Goal: Information Seeking & Learning: Compare options

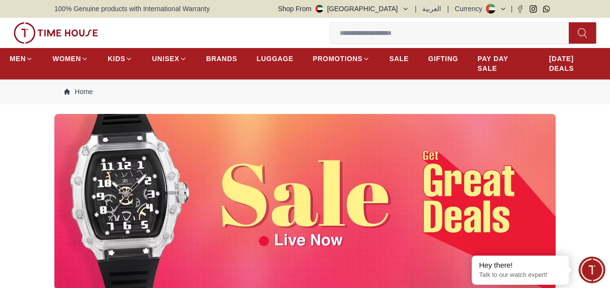
click at [332, 215] on img at bounding box center [304, 202] width 501 height 176
click at [313, 202] on img at bounding box center [304, 202] width 501 height 176
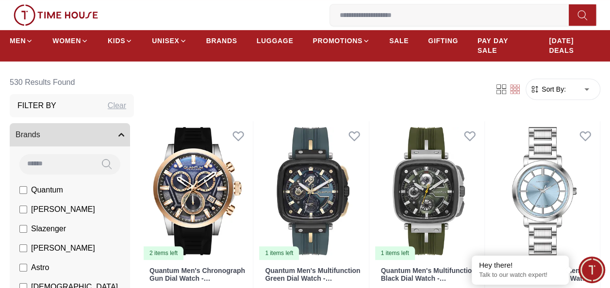
scroll to position [231, 0]
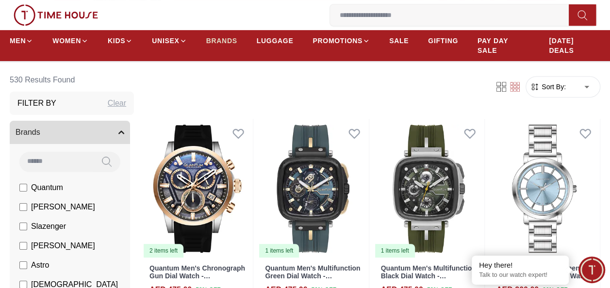
click at [224, 40] on span "BRANDS" at bounding box center [221, 41] width 31 height 10
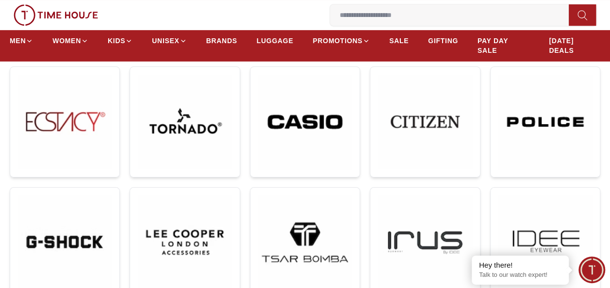
scroll to position [280, 0]
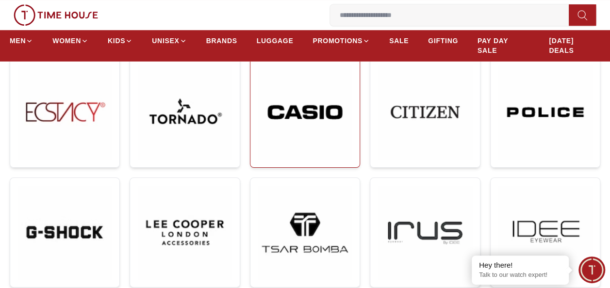
click at [307, 118] on img at bounding box center [305, 112] width 94 height 95
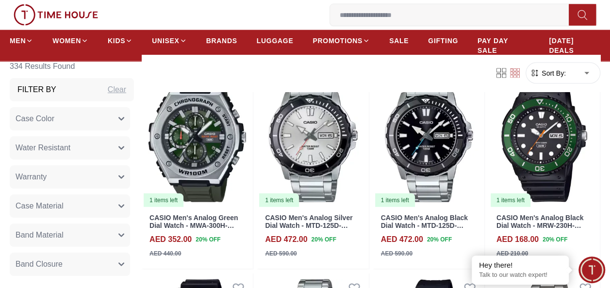
scroll to position [1017, 0]
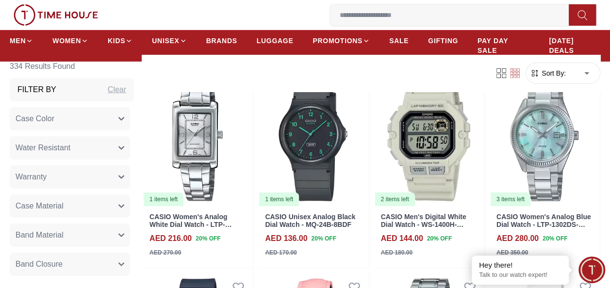
scroll to position [1634, 0]
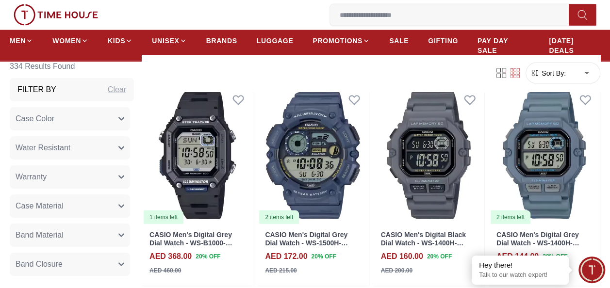
scroll to position [2850, 0]
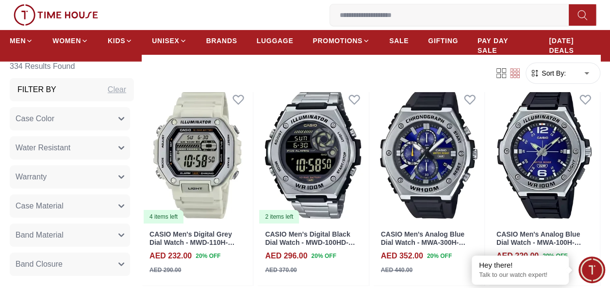
scroll to position [3468, 0]
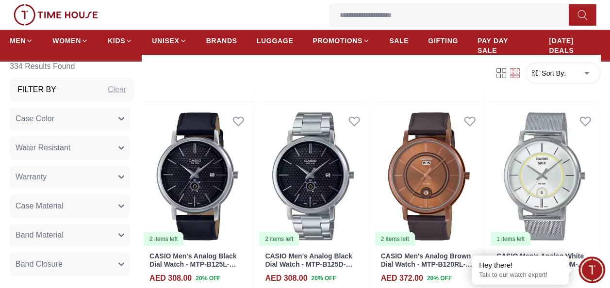
scroll to position [4897, 0]
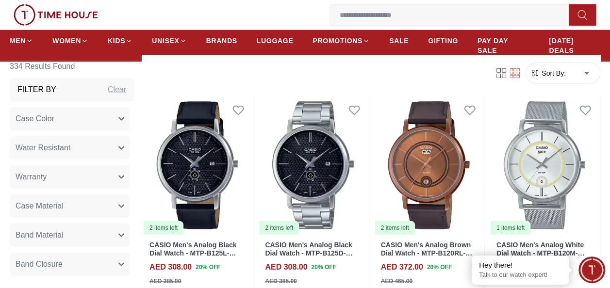
click at [105, 236] on button "Band Material" at bounding box center [70, 234] width 120 height 23
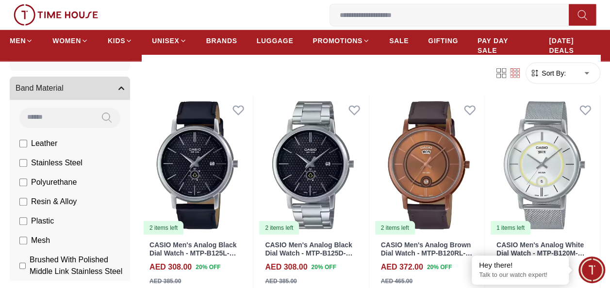
scroll to position [146, 0]
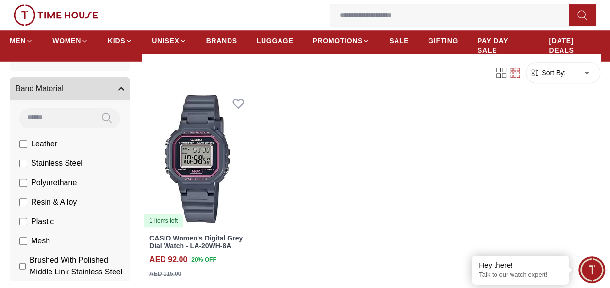
scroll to position [381, 0]
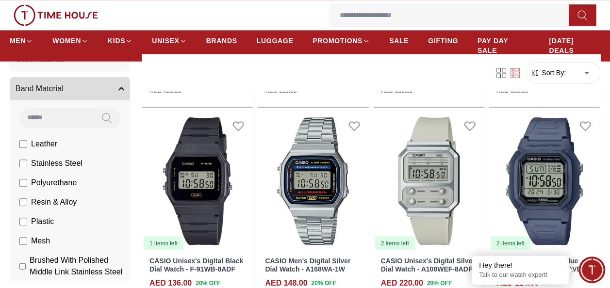
scroll to position [745, 0]
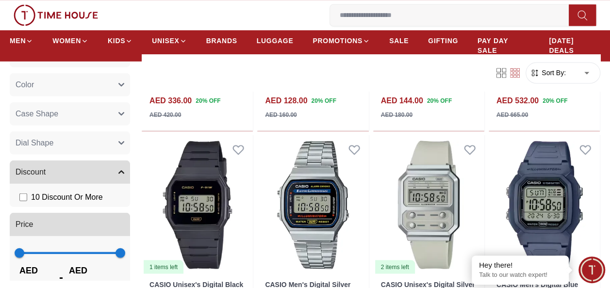
scroll to position [1392, 0]
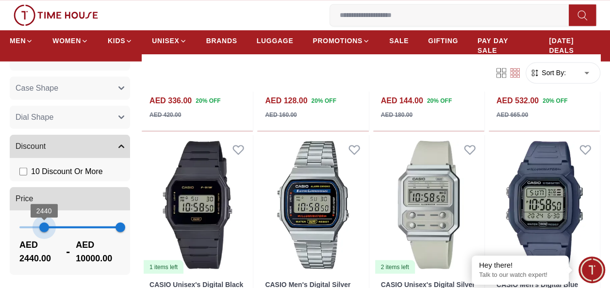
click at [42, 227] on span "2440 10000" at bounding box center [69, 227] width 101 height 15
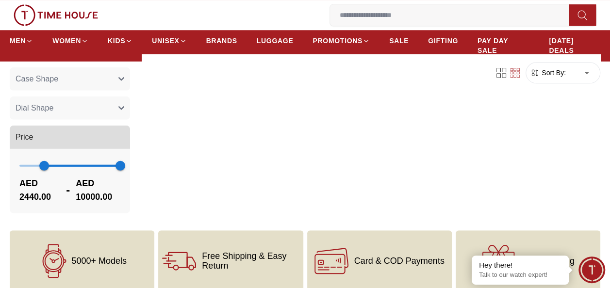
scroll to position [414, 0]
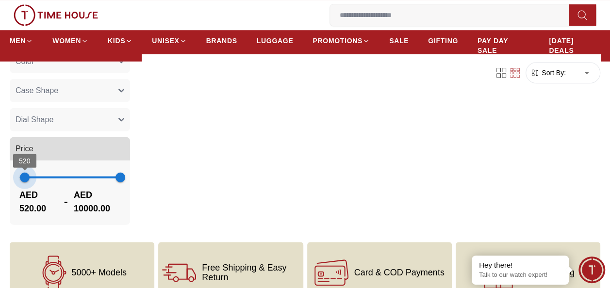
type input "*"
drag, startPoint x: 41, startPoint y: 178, endPoint x: 14, endPoint y: 178, distance: 26.7
click at [15, 178] on span "1" at bounding box center [20, 177] width 10 height 10
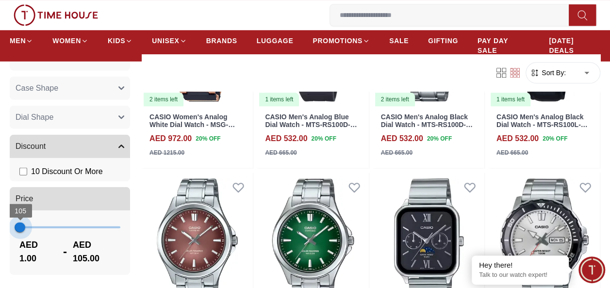
scroll to position [1380, 0]
type input "***"
drag, startPoint x: 112, startPoint y: 227, endPoint x: 21, endPoint y: 226, distance: 90.8
click at [21, 226] on span "157" at bounding box center [21, 228] width 10 height 10
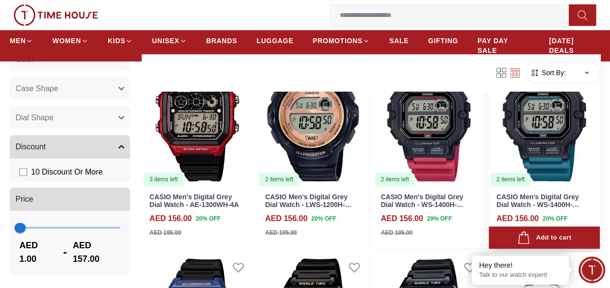
scroll to position [375, 0]
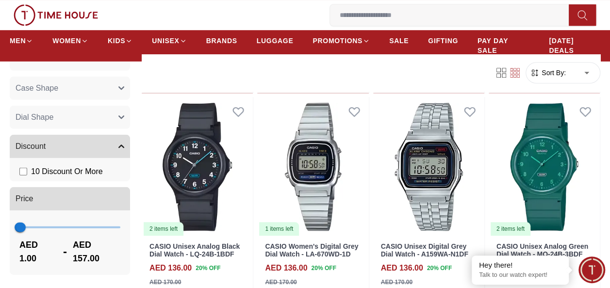
scroll to position [2223, 0]
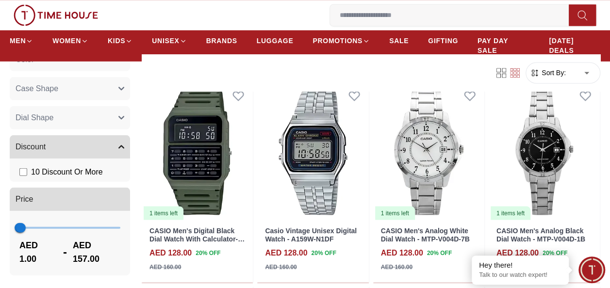
scroll to position [2650, 0]
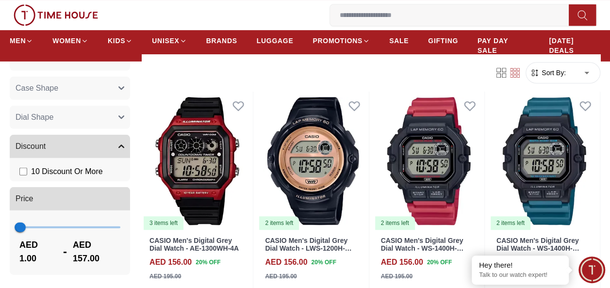
scroll to position [377, 0]
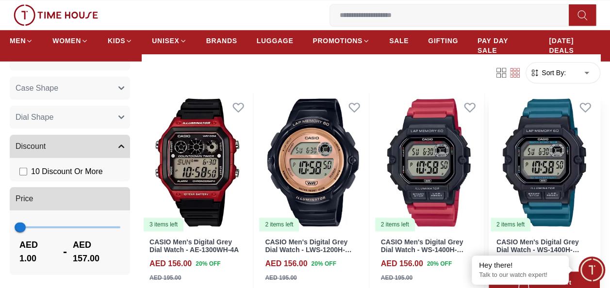
click at [546, 149] on img at bounding box center [544, 163] width 111 height 140
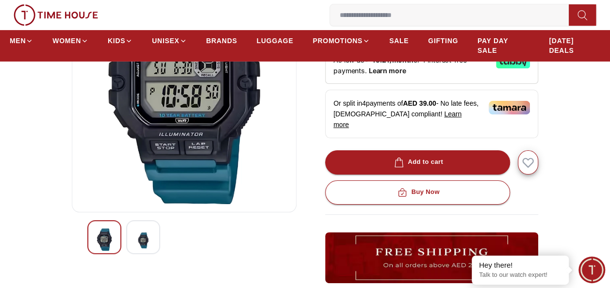
scroll to position [150, 0]
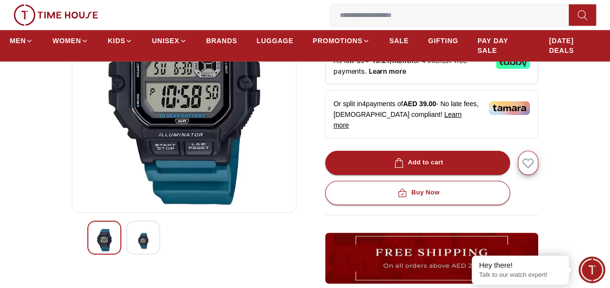
click at [146, 243] on img at bounding box center [142, 241] width 17 height 24
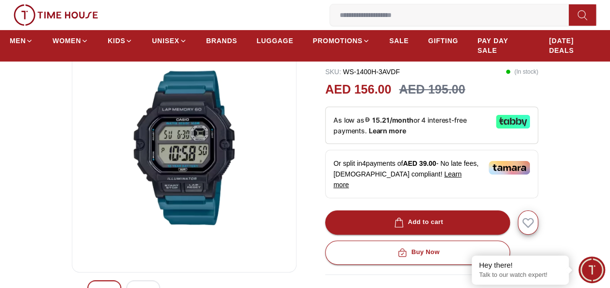
scroll to position [0, 0]
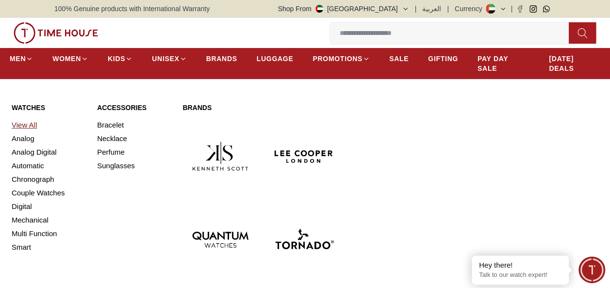
click at [26, 127] on link "View All" at bounding box center [49, 125] width 74 height 14
click at [26, 167] on link "Automatic" at bounding box center [49, 166] width 74 height 14
click at [22, 54] on span "MEN" at bounding box center [18, 59] width 16 height 10
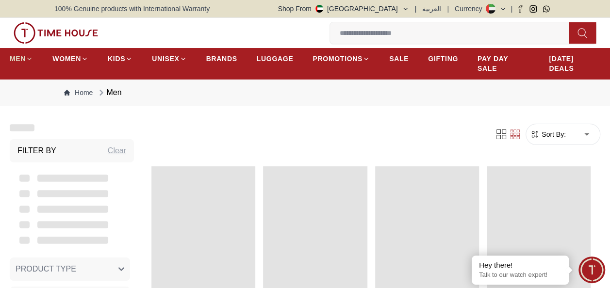
click at [22, 54] on span "MEN" at bounding box center [18, 59] width 16 height 10
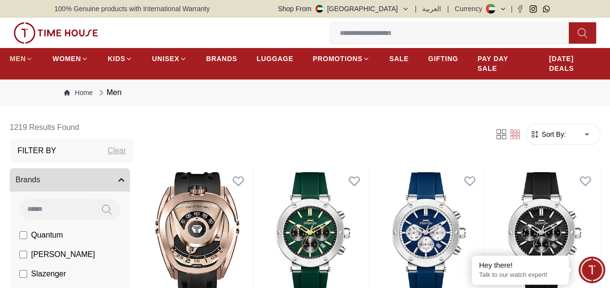
click at [22, 60] on span "MEN" at bounding box center [18, 59] width 16 height 10
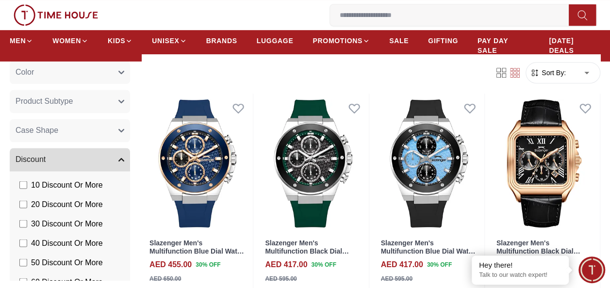
scroll to position [899, 0]
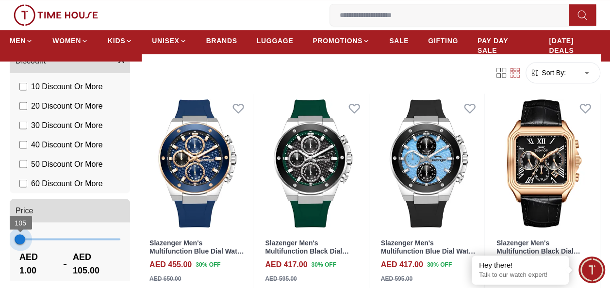
drag, startPoint x: 111, startPoint y: 228, endPoint x: 20, endPoint y: 226, distance: 90.3
click at [20, 234] on span "105" at bounding box center [21, 239] width 10 height 10
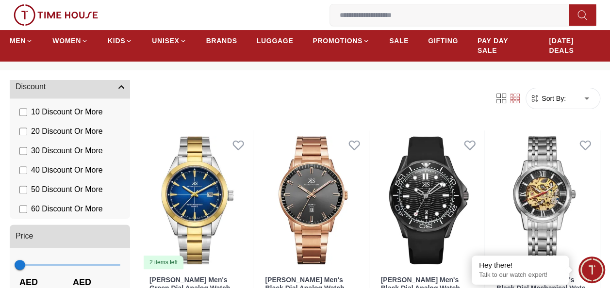
scroll to position [39, 0]
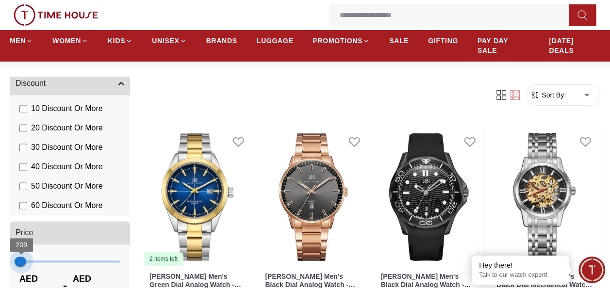
type input "***"
click at [22, 257] on span "312" at bounding box center [22, 262] width 10 height 10
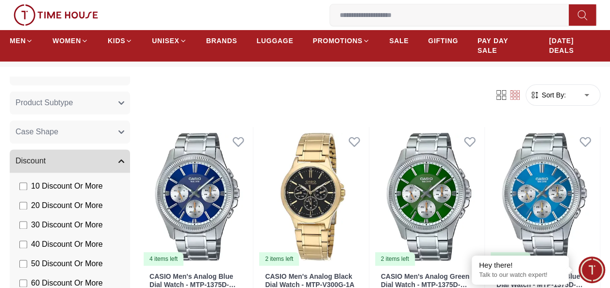
scroll to position [763, 0]
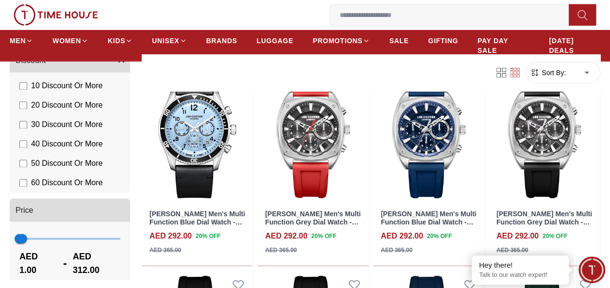
scroll to position [3186, 0]
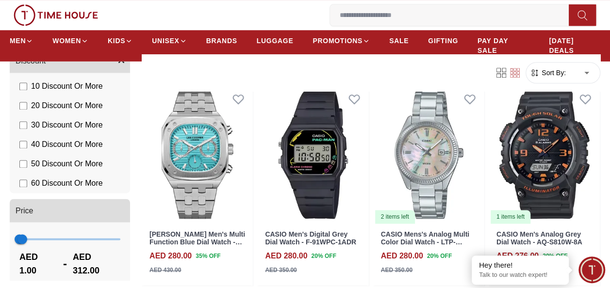
scroll to position [6045, 0]
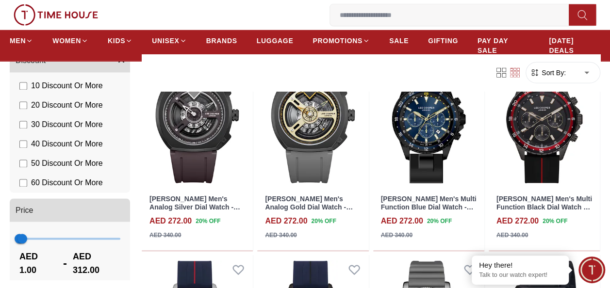
scroll to position [6905, 0]
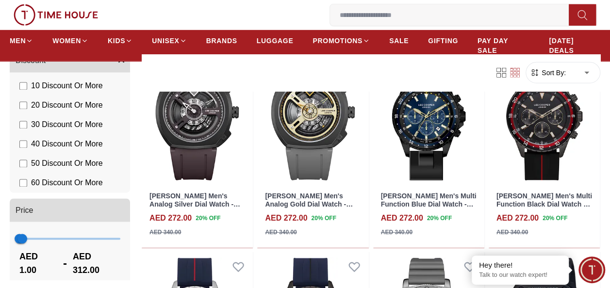
click at [305, 224] on h4 "AED 272.00" at bounding box center [286, 219] width 42 height 12
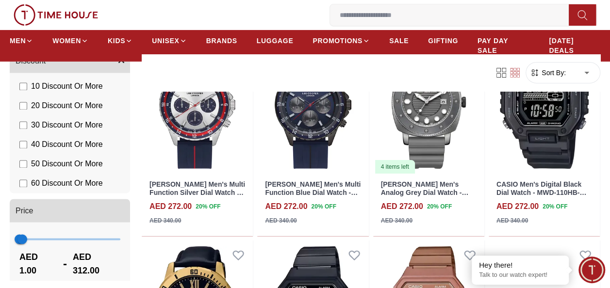
scroll to position [7123, 0]
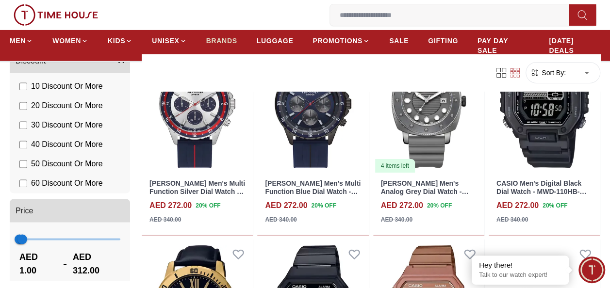
click at [214, 40] on span "BRANDS" at bounding box center [221, 41] width 31 height 10
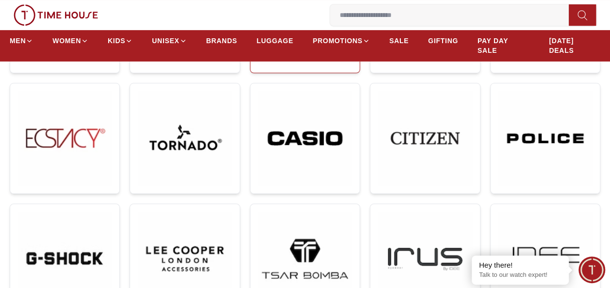
scroll to position [254, 0]
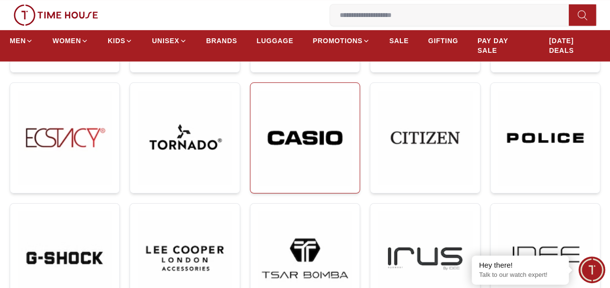
click at [309, 105] on img at bounding box center [305, 138] width 94 height 95
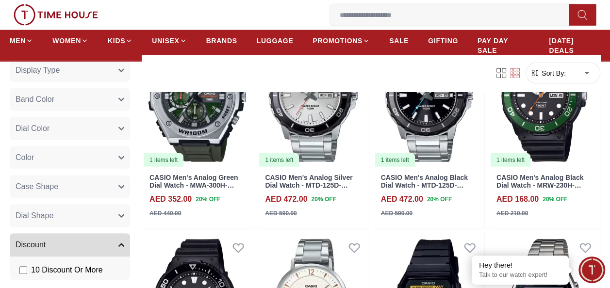
scroll to position [321, 0]
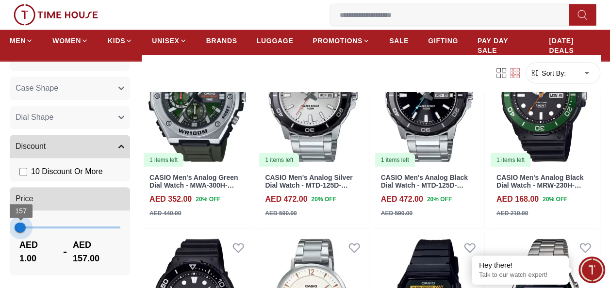
type input "***"
drag, startPoint x: 113, startPoint y: 227, endPoint x: 20, endPoint y: 228, distance: 92.2
click at [20, 228] on span "105" at bounding box center [21, 228] width 10 height 10
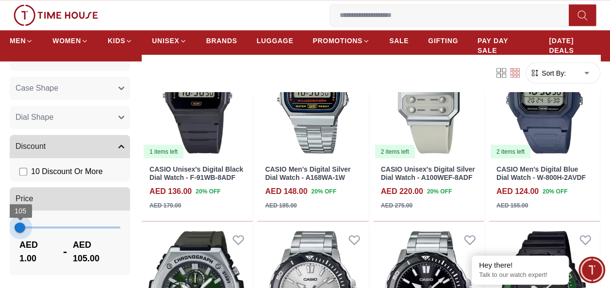
click at [20, 228] on body "100% Genuine products with International Warranty Shop From [GEOGRAPHIC_DATA] |…" at bounding box center [305, 145] width 610 height 2013
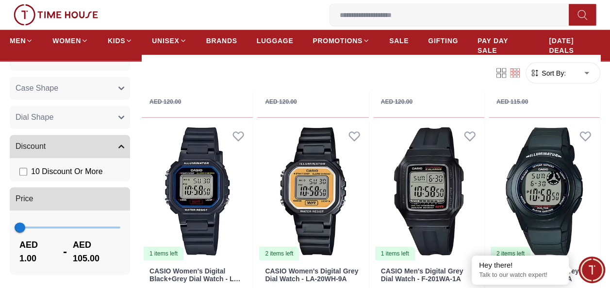
scroll to position [929, 0]
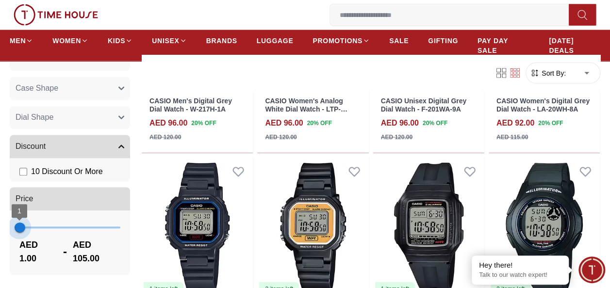
type input "***"
click at [22, 232] on span "260" at bounding box center [22, 228] width 10 height 10
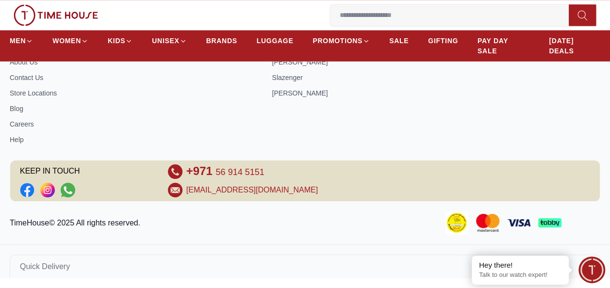
scroll to position [861, 0]
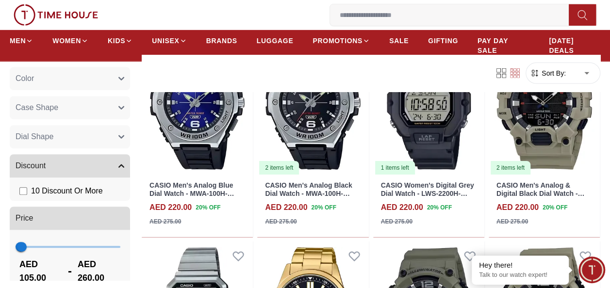
scroll to position [321, 0]
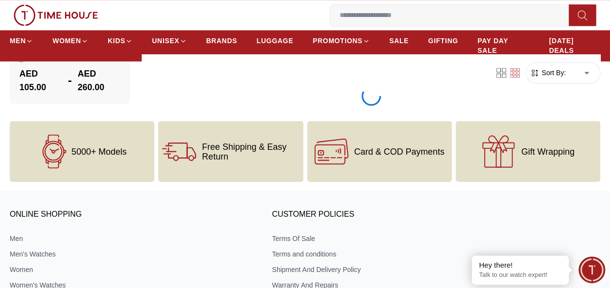
scroll to position [4473, 0]
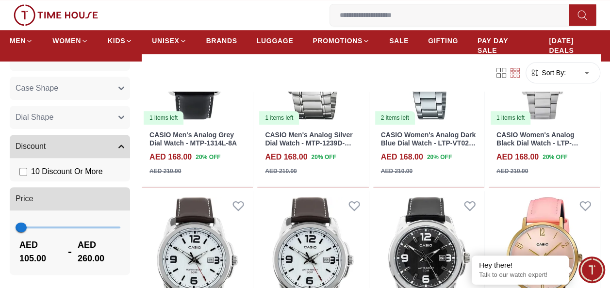
scroll to position [5830, 0]
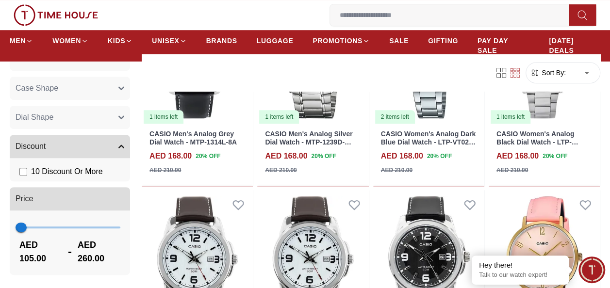
click at [116, 95] on button "Case Shape" at bounding box center [70, 88] width 120 height 23
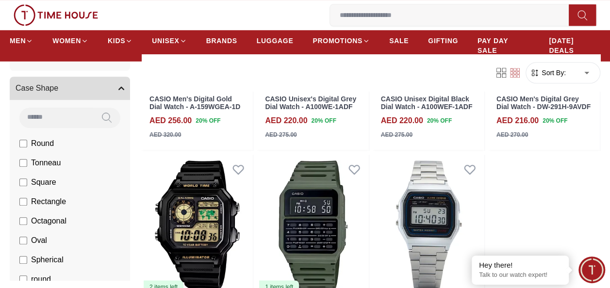
scroll to position [518, 0]
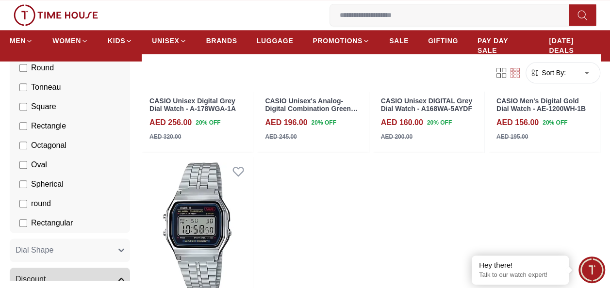
scroll to position [399, 0]
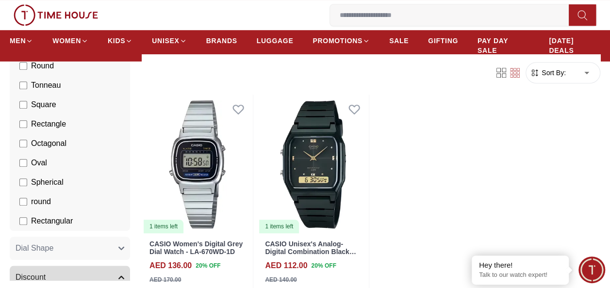
scroll to position [374, 0]
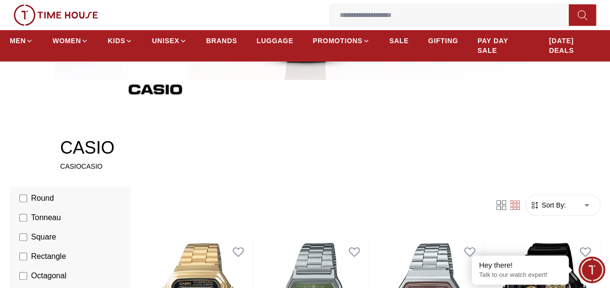
scroll to position [229, 0]
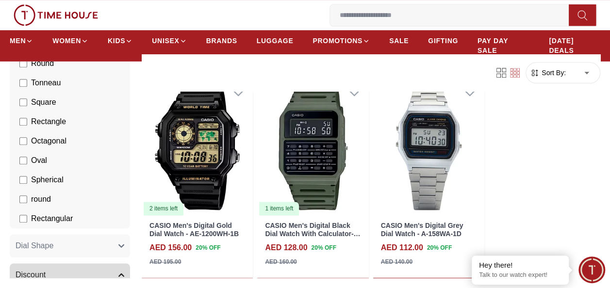
scroll to position [595, 0]
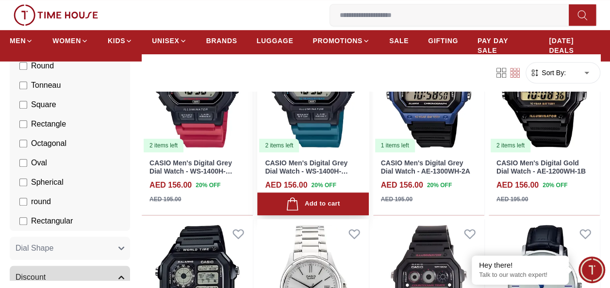
scroll to position [2069, 0]
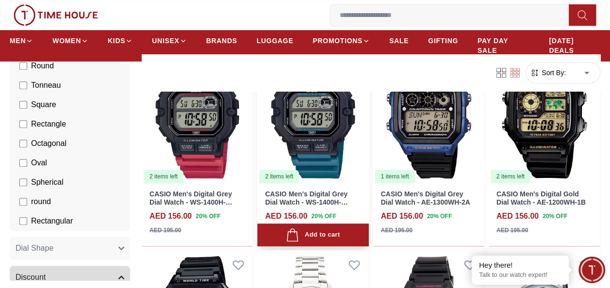
click at [319, 127] on img at bounding box center [312, 115] width 111 height 140
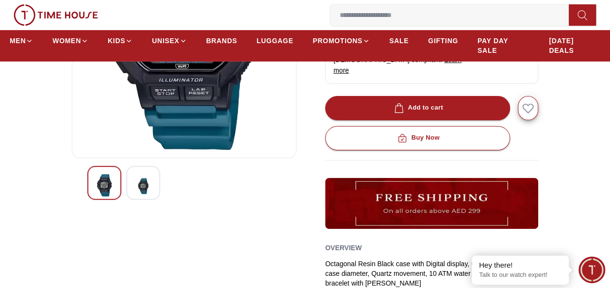
scroll to position [213, 0]
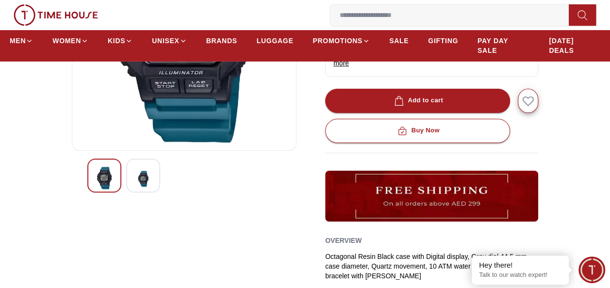
click at [148, 175] on img at bounding box center [142, 179] width 17 height 24
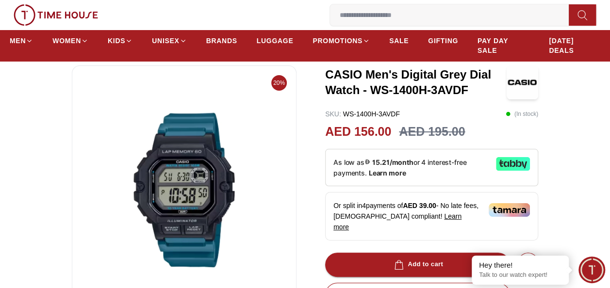
scroll to position [48, 0]
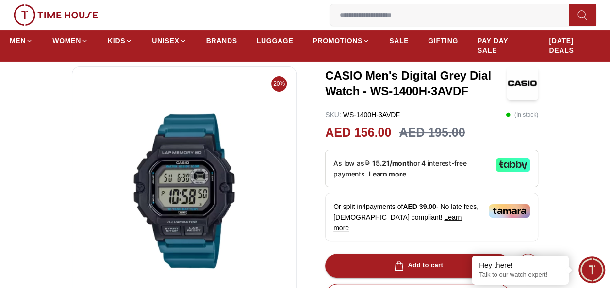
click at [249, 97] on img at bounding box center [184, 191] width 208 height 233
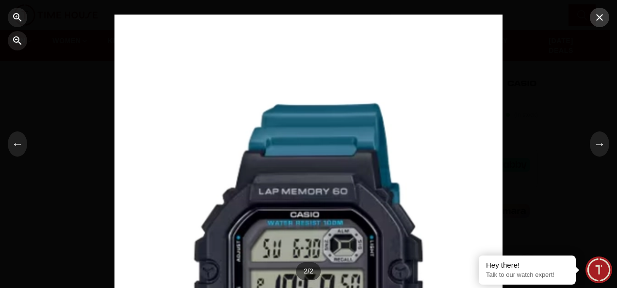
click at [599, 19] on icon "button" at bounding box center [600, 18] width 12 height 12
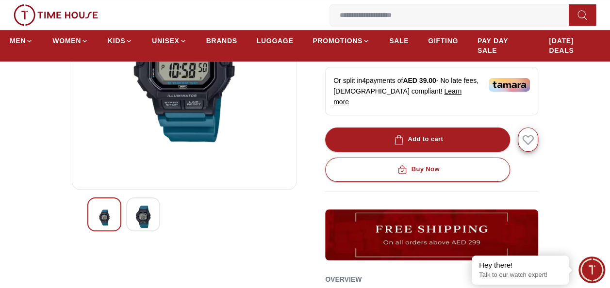
scroll to position [180, 0]
